Goal: Information Seeking & Learning: Learn about a topic

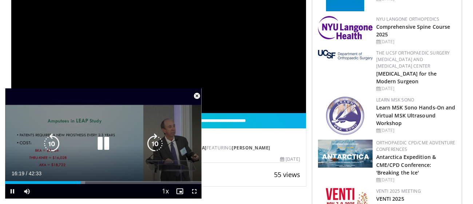
scroll to position [184, 0]
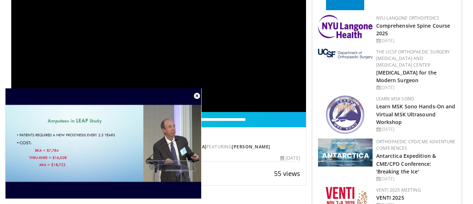
click at [290, 142] on div "Orthoplastics: The History of a Co-Venture By Orthopaedic Trauma Institute at U…" at bounding box center [182, 141] width 237 height 17
click at [253, 79] on div "**********" at bounding box center [158, 29] width 295 height 166
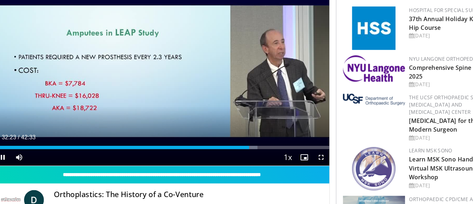
scroll to position [141, 0]
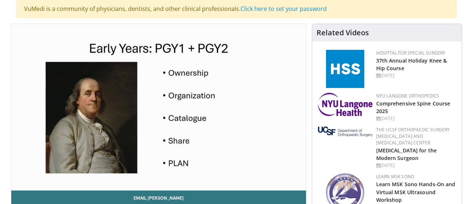
scroll to position [57, 0]
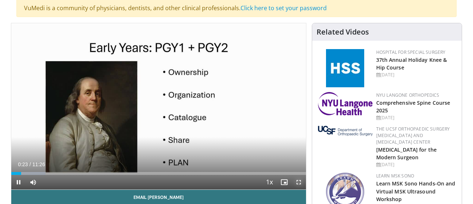
click at [299, 184] on span "Video Player" at bounding box center [298, 182] width 15 height 15
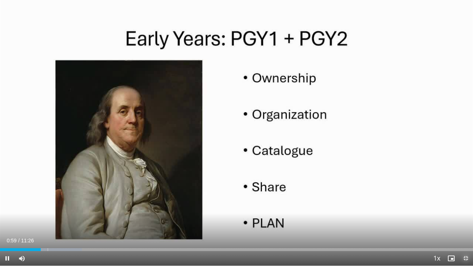
click at [464, 204] on span "Video Player" at bounding box center [465, 258] width 15 height 15
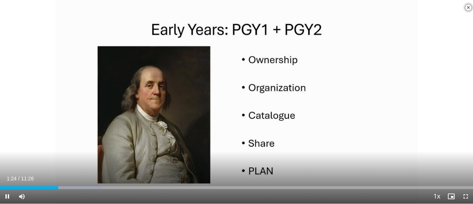
scroll to position [126, 0]
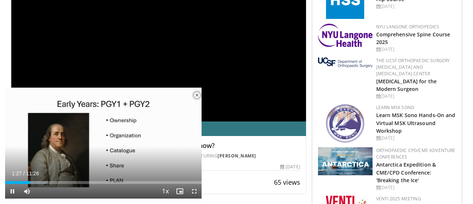
click at [196, 96] on span "Video Player" at bounding box center [197, 95] width 15 height 15
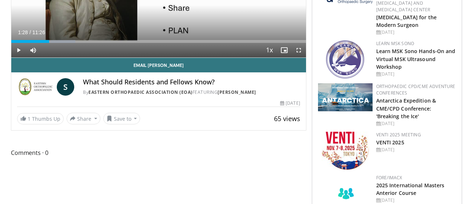
scroll to position [0, 0]
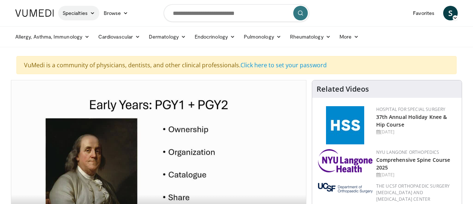
click at [91, 13] on icon at bounding box center [92, 13] width 5 height 5
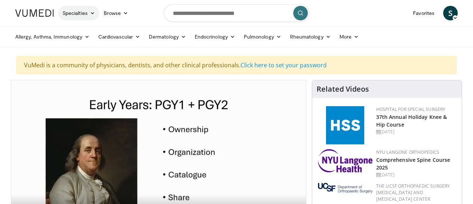
click at [91, 12] on icon at bounding box center [92, 13] width 5 height 5
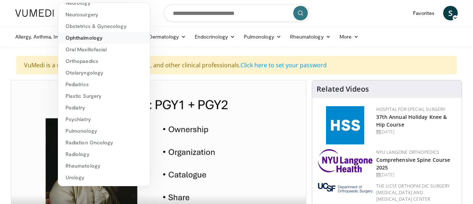
click at [90, 39] on link "Ophthalmology" at bounding box center [104, 38] width 92 height 12
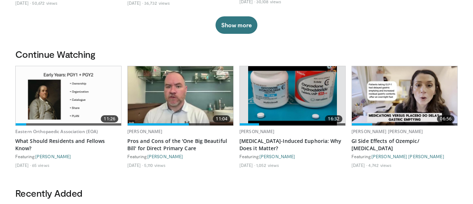
scroll to position [222, 0]
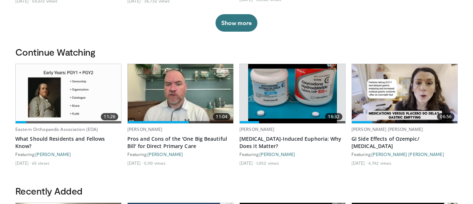
click at [422, 100] on img at bounding box center [405, 93] width 106 height 59
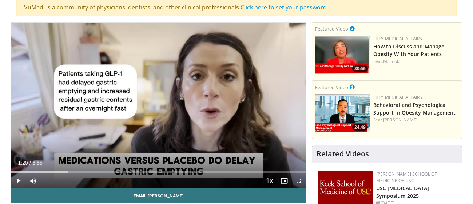
scroll to position [75, 0]
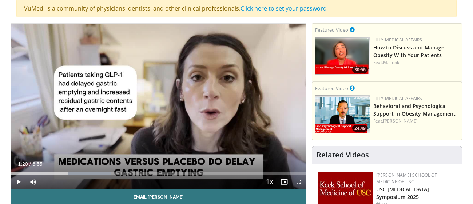
click at [242, 65] on div "10 seconds Tap to unmute" at bounding box center [158, 107] width 295 height 166
click at [30, 175] on span "Video Player" at bounding box center [33, 182] width 15 height 15
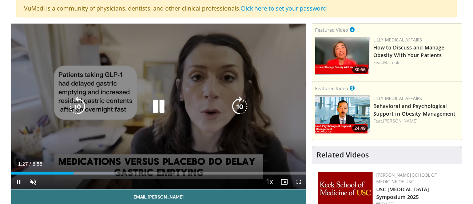
click at [103, 139] on div "10 seconds Tap to unmute" at bounding box center [158, 107] width 295 height 166
click at [78, 108] on icon "Video Player" at bounding box center [77, 106] width 20 height 20
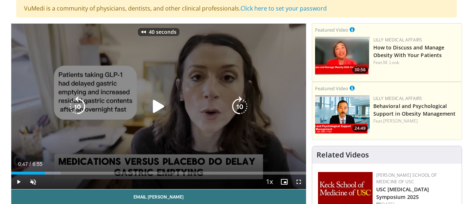
click at [78, 108] on icon "Video Player" at bounding box center [77, 106] width 20 height 20
click at [155, 110] on icon "Video Player" at bounding box center [158, 106] width 20 height 20
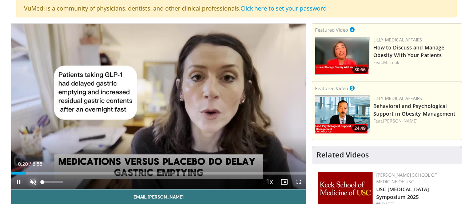
click at [32, 183] on span "Video Player" at bounding box center [33, 182] width 15 height 15
click at [19, 175] on span "Video Player" at bounding box center [18, 182] width 15 height 15
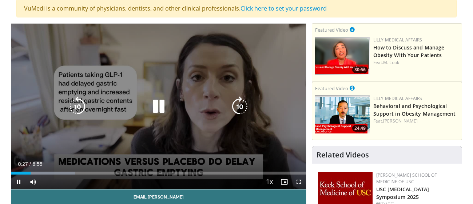
click at [79, 104] on icon "Video Player" at bounding box center [77, 106] width 20 height 20
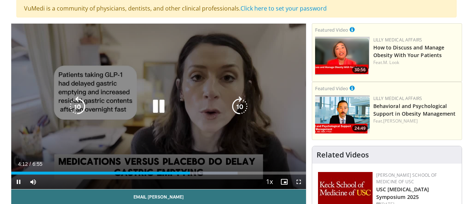
click at [82, 103] on icon "Video Player" at bounding box center [77, 106] width 20 height 20
click at [77, 105] on icon "Video Player" at bounding box center [77, 106] width 20 height 20
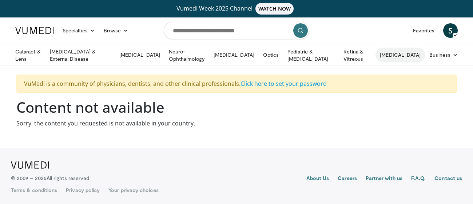
click at [413, 55] on link "[MEDICAL_DATA]" at bounding box center [400, 55] width 49 height 15
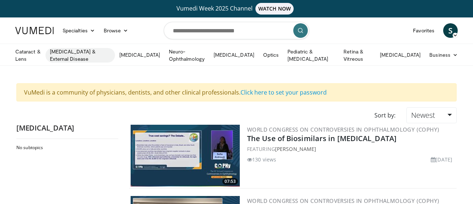
click at [103, 55] on link "[MEDICAL_DATA] & External Disease" at bounding box center [80, 55] width 70 height 15
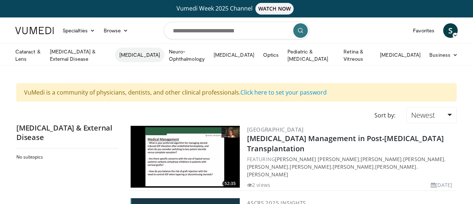
click at [154, 51] on link "[MEDICAL_DATA]" at bounding box center [139, 55] width 49 height 15
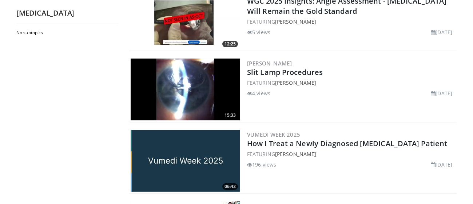
scroll to position [135, 0]
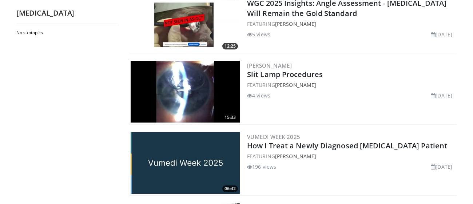
click at [211, 88] on img at bounding box center [185, 92] width 109 height 62
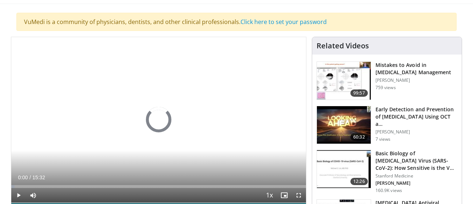
scroll to position [62, 0]
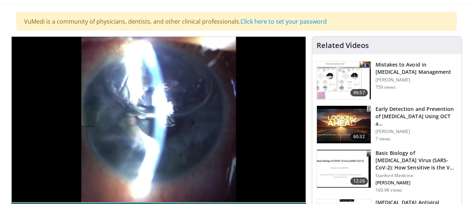
click at [211, 88] on div "10 seconds Tap to unmute" at bounding box center [158, 120] width 295 height 166
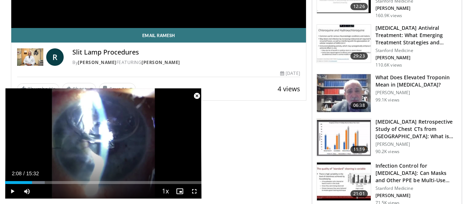
scroll to position [0, 0]
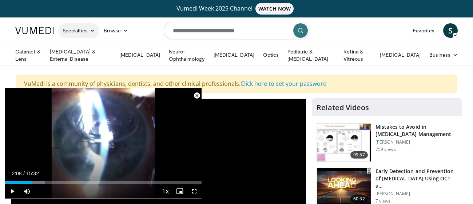
click at [91, 29] on icon at bounding box center [92, 30] width 5 height 5
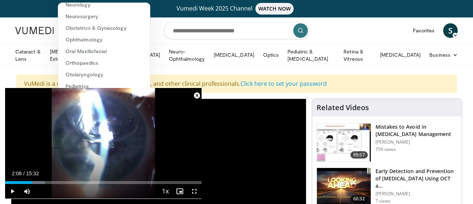
scroll to position [148, 0]
